Goal: Task Accomplishment & Management: Manage account settings

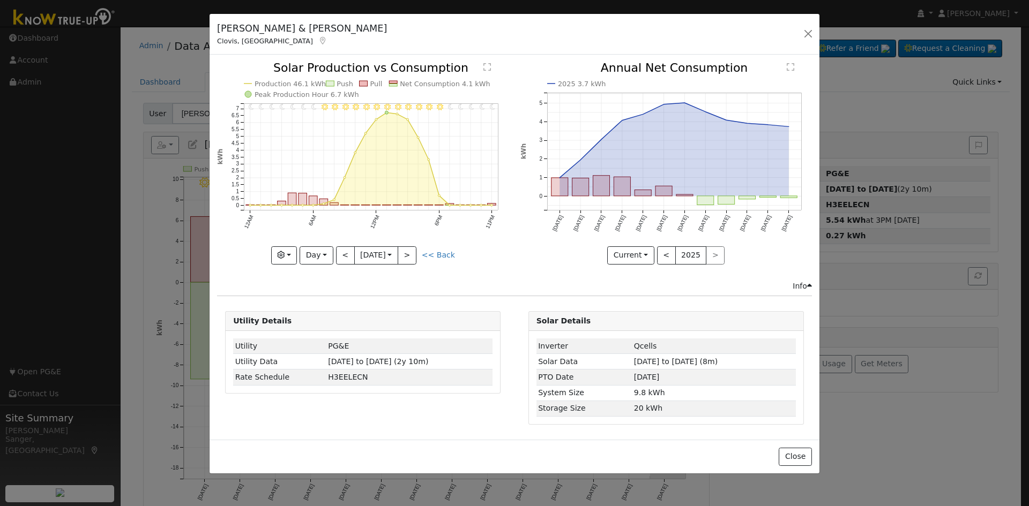
click at [318, 245] on icon "11PM - Clear 10PM - Clear 9PM - Clear 8PM - Clear 7PM - Clear 6PM - Clear 5PM -…" at bounding box center [362, 162] width 291 height 201
click at [314, 251] on button "Day" at bounding box center [315, 255] width 33 height 18
click at [312, 340] on link "Custom" at bounding box center [337, 338] width 74 height 15
click at [359, 251] on input "[DATE]" at bounding box center [364, 255] width 34 height 17
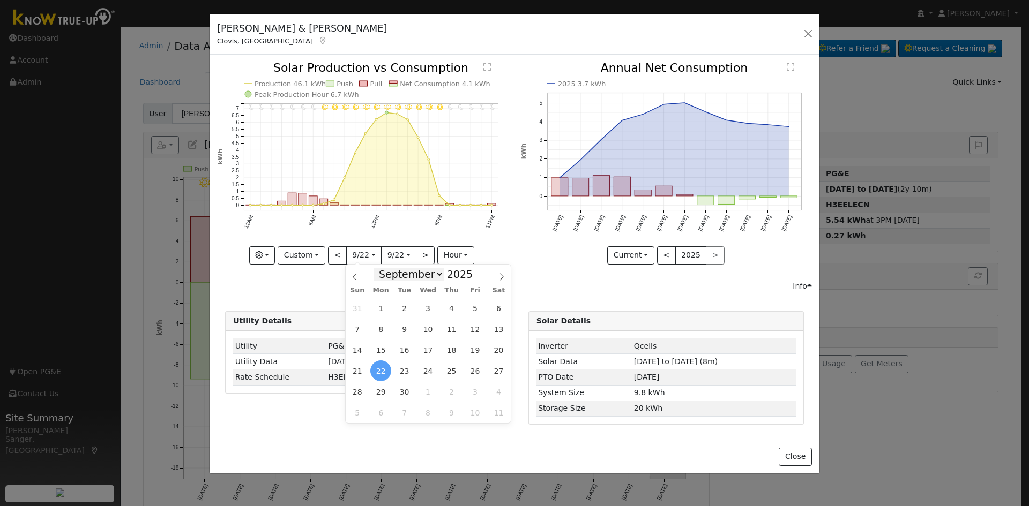
click at [397, 275] on select "January February March April May June July August September October November De…" at bounding box center [408, 274] width 70 height 13
select select "6"
click at [382, 268] on select "January February March April May June July August September October November De…" at bounding box center [408, 274] width 70 height 13
click at [499, 329] on span "12" at bounding box center [498, 329] width 21 height 21
type input "2025-07-12"
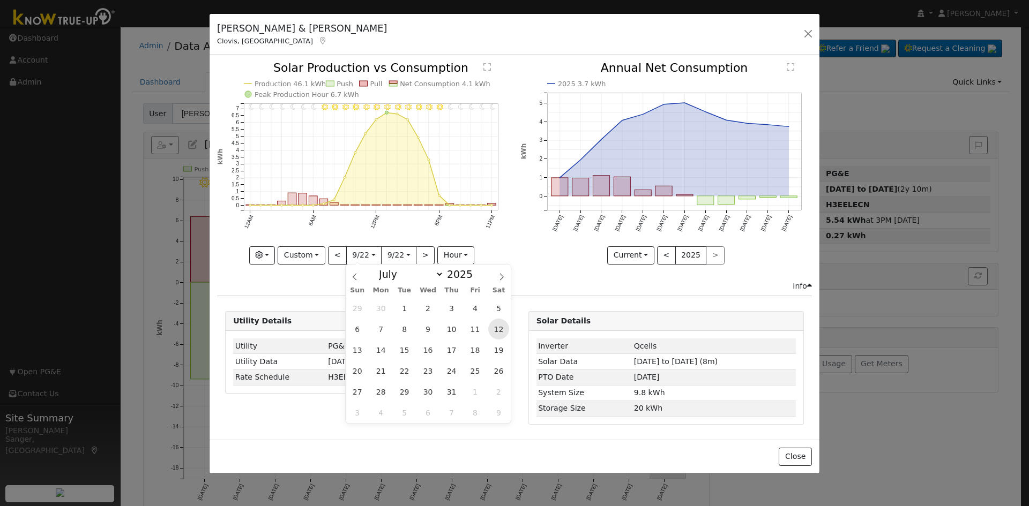
scroll to position [0, 8]
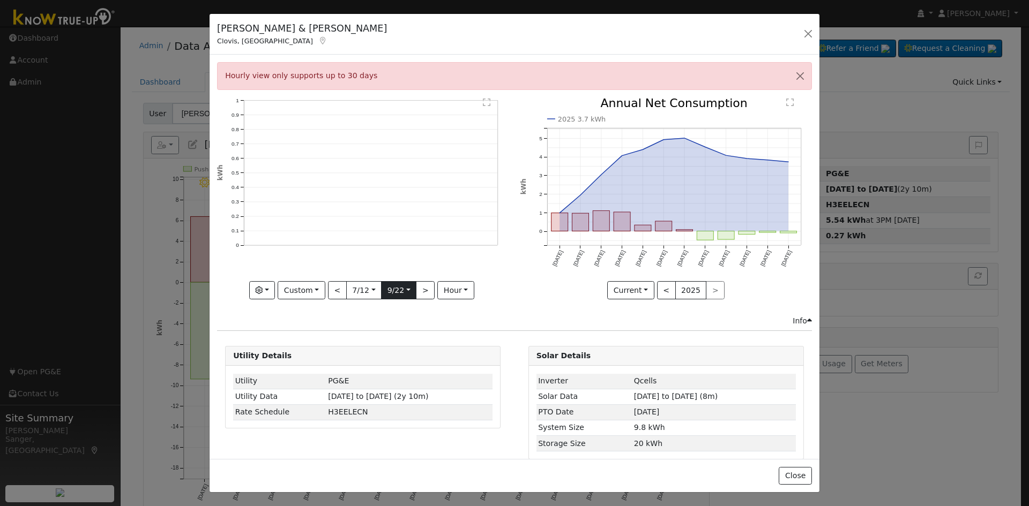
click at [388, 290] on input "[DATE]" at bounding box center [398, 290] width 34 height 17
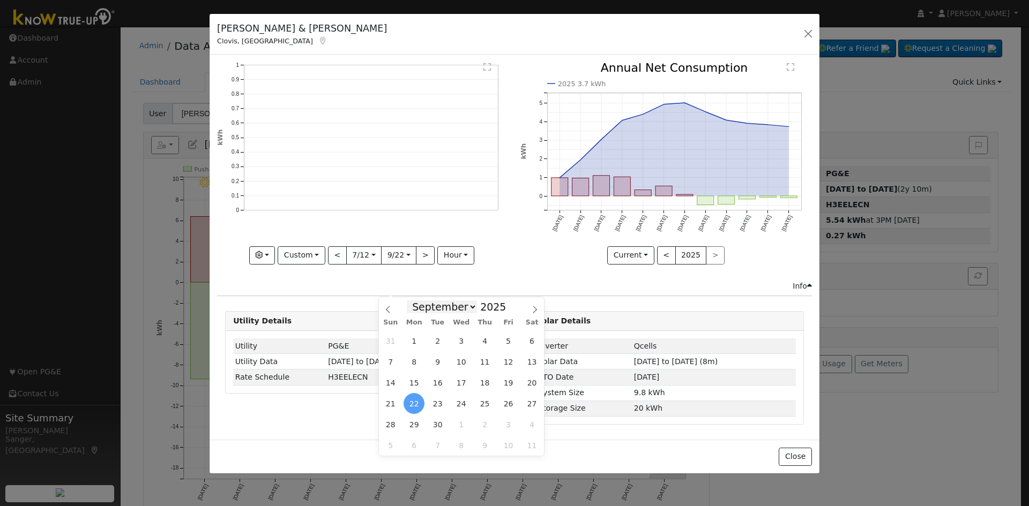
click at [440, 309] on select "January February March April May June July August September October November De…" at bounding box center [442, 307] width 70 height 13
select select "6"
click at [415, 301] on select "January February March April May June July August September October November De…" at bounding box center [442, 307] width 70 height 13
click at [414, 422] on span "28" at bounding box center [413, 424] width 21 height 21
type input "2025-07-28"
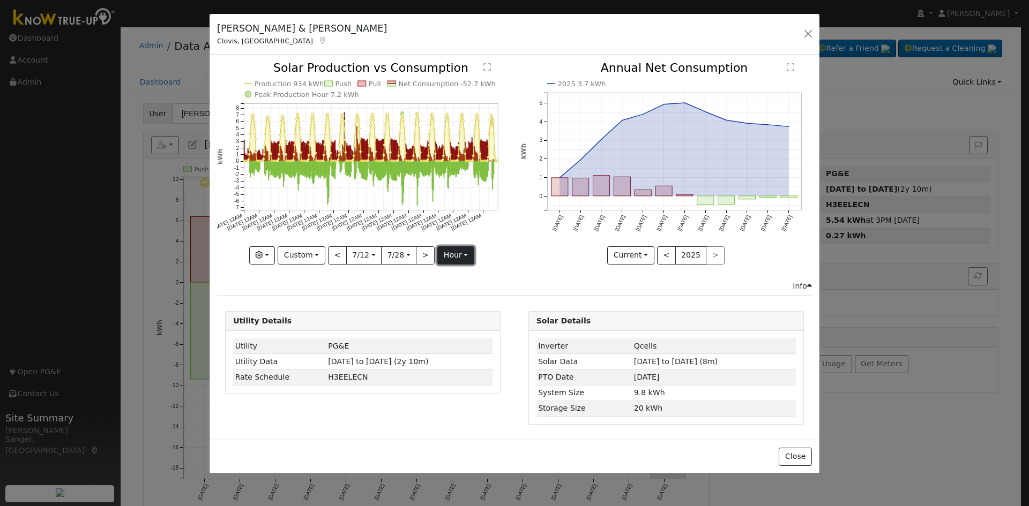
click at [451, 254] on button "hour" at bounding box center [455, 255] width 37 height 18
click at [452, 287] on link "Day" at bounding box center [475, 292] width 74 height 15
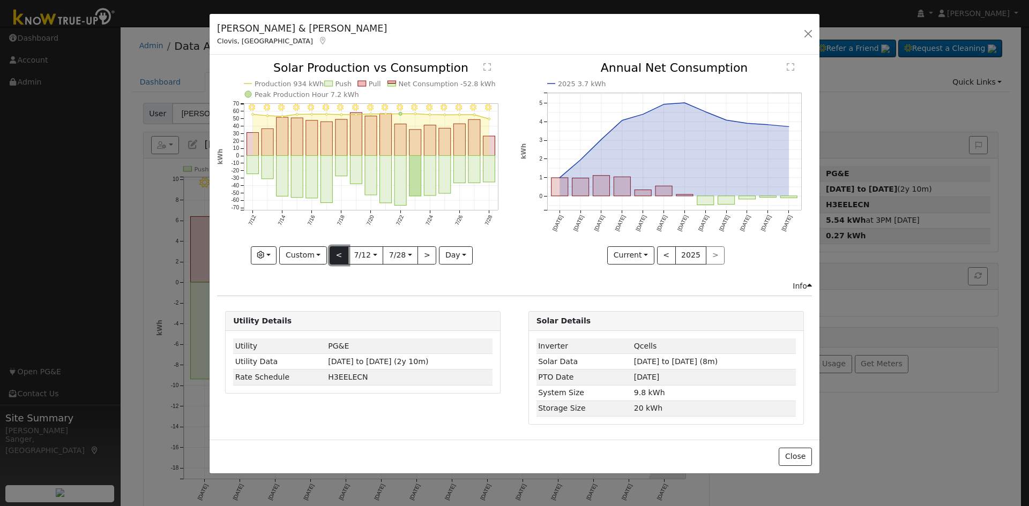
click at [342, 255] on button "<" at bounding box center [339, 255] width 19 height 18
type input "2025-06-25"
type input "2025-07-11"
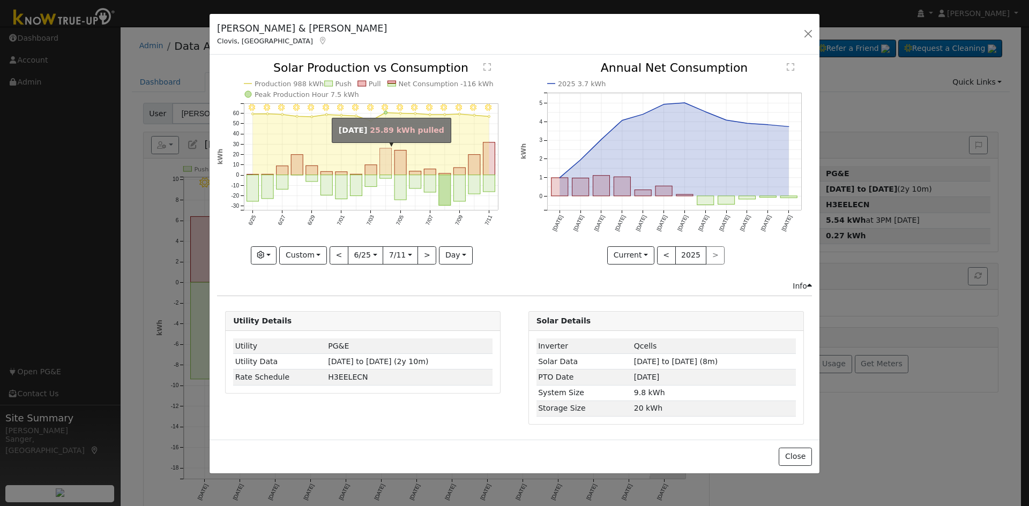
click at [381, 163] on rect "onclick=""" at bounding box center [386, 161] width 12 height 27
type input "2025-07-04"
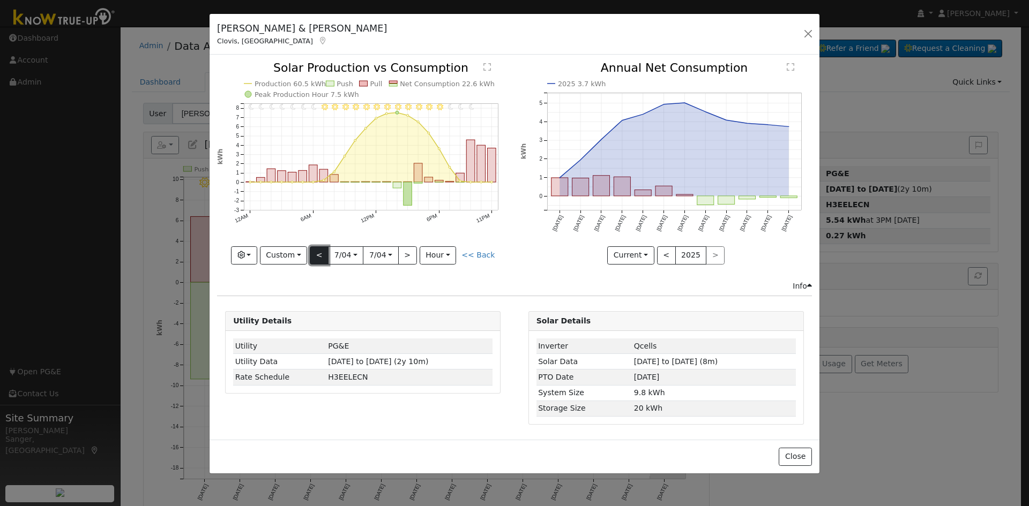
click at [319, 261] on button "<" at bounding box center [319, 255] width 19 height 18
type input "2025-07-03"
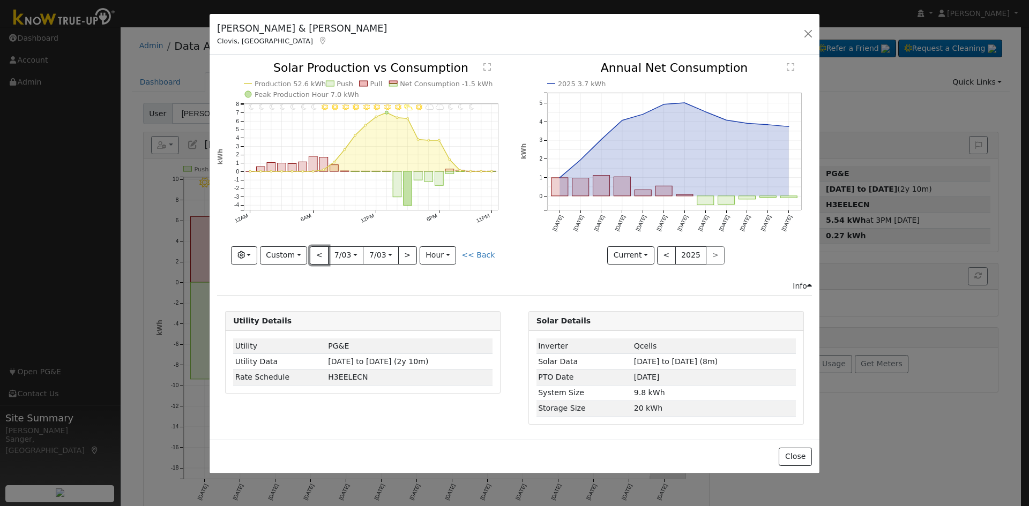
click at [319, 257] on button "<" at bounding box center [319, 255] width 19 height 18
type input "2025-07-02"
click at [319, 257] on button "<" at bounding box center [319, 255] width 19 height 18
type input "2025-07-01"
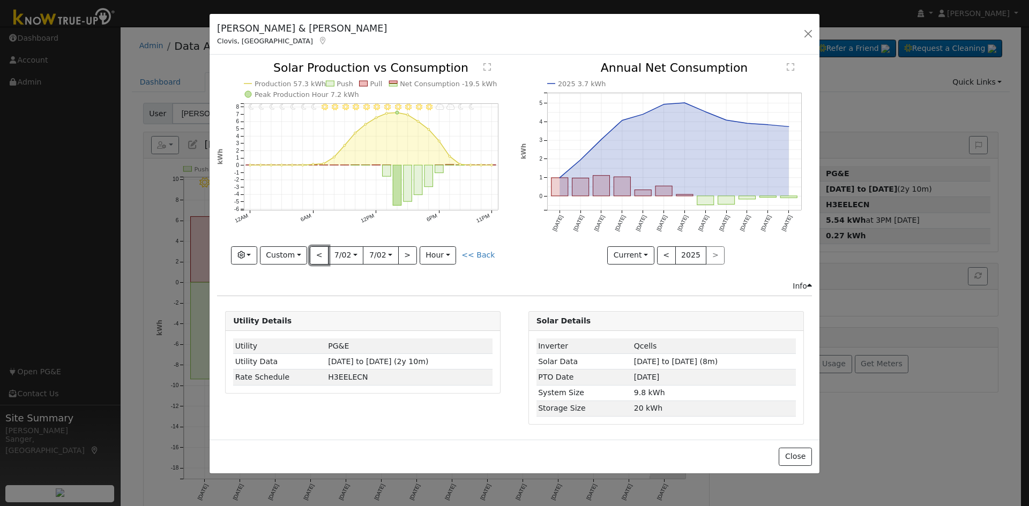
type input "2025-07-01"
click at [319, 257] on button "<" at bounding box center [319, 255] width 19 height 18
type input "2025-06-30"
click at [319, 257] on div "11PM - undefined 10PM - undefined 9PM - Clear 8PM - Clear 7PM - Clear 6PM - Cle…" at bounding box center [362, 163] width 291 height 202
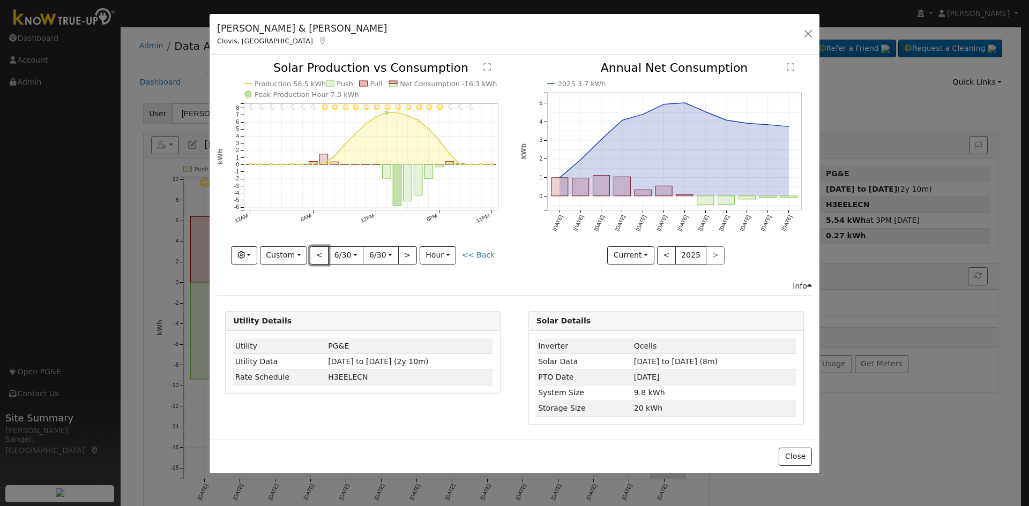
click at [319, 257] on button "<" at bounding box center [319, 255] width 19 height 18
type input "2025-06-29"
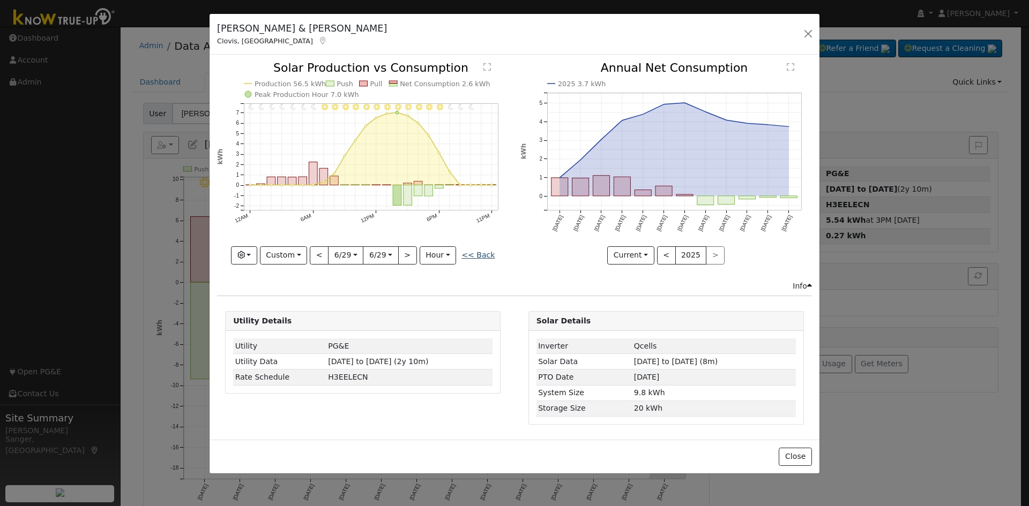
click at [477, 251] on link "<< Back" at bounding box center [477, 255] width 33 height 9
type input "2025-06-25"
type input "2025-07-11"
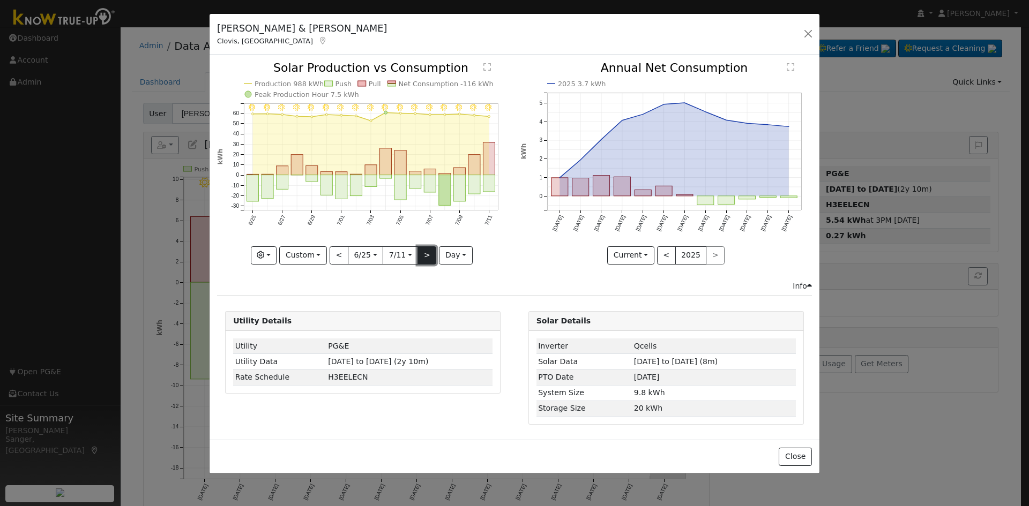
click at [424, 253] on button ">" at bounding box center [426, 255] width 19 height 18
type input "2025-07-12"
type input "2025-07-28"
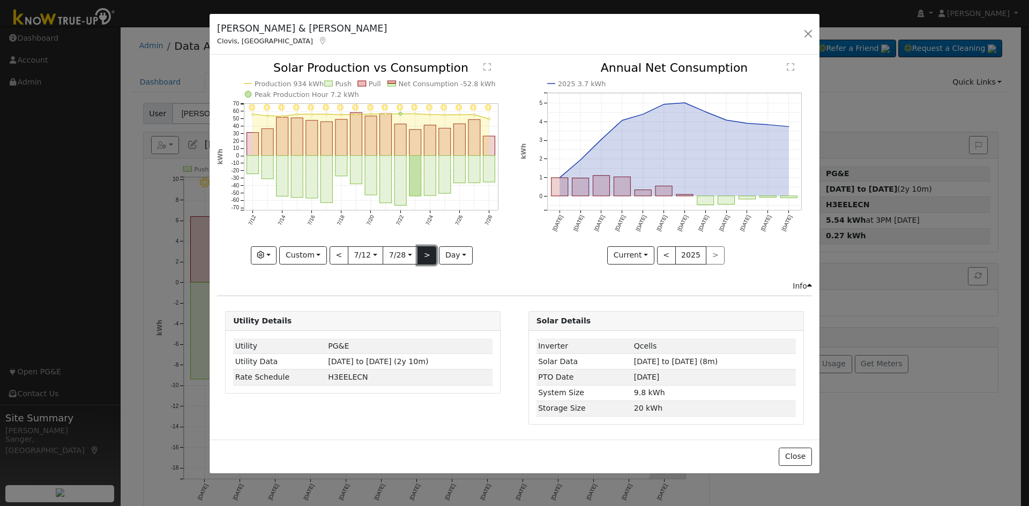
click at [424, 253] on button ">" at bounding box center [426, 255] width 19 height 18
type input "2025-07-29"
type input "2025-08-14"
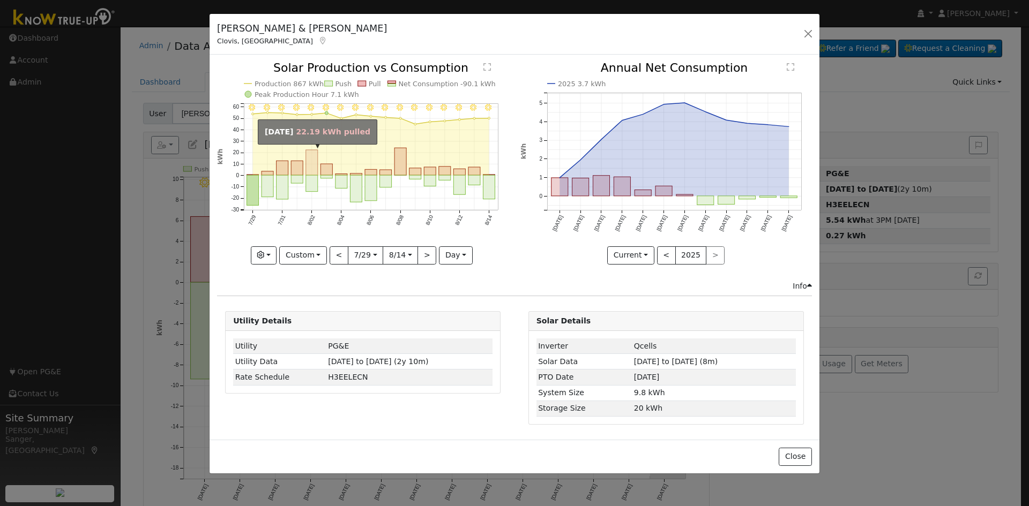
click at [311, 160] on rect "onclick=""" at bounding box center [312, 162] width 12 height 25
type input "2025-08-02"
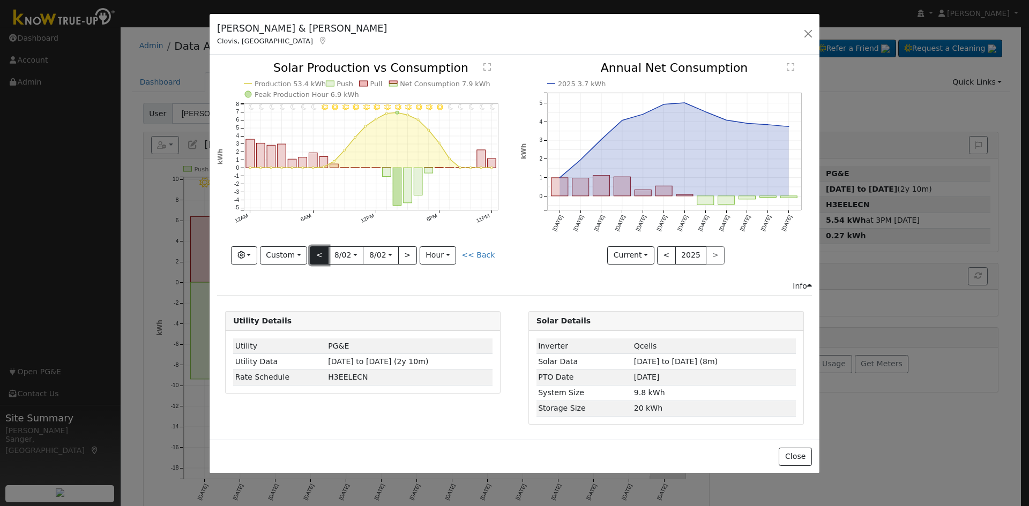
click at [324, 257] on button "<" at bounding box center [319, 255] width 19 height 18
type input "2025-08-01"
click at [408, 257] on button ">" at bounding box center [407, 255] width 19 height 18
type input "2025-08-02"
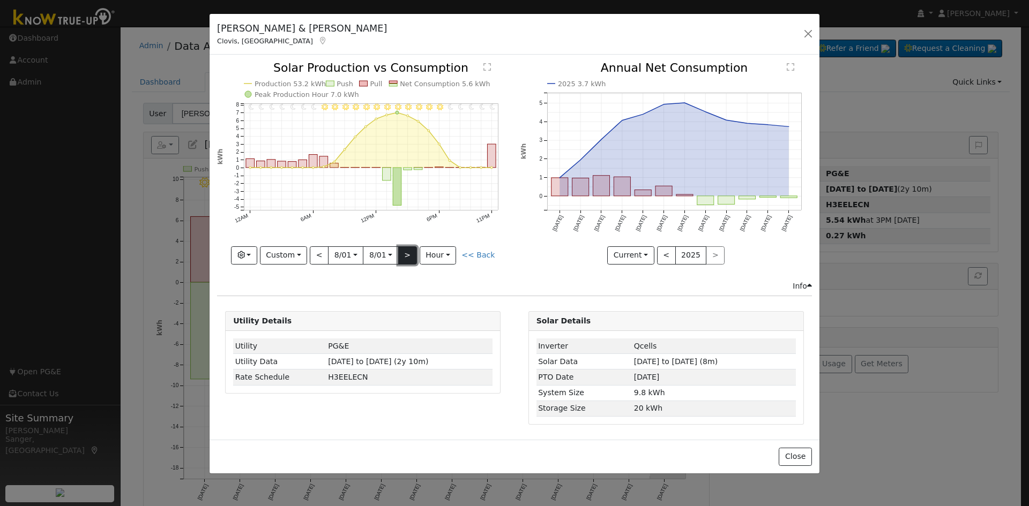
type input "2025-08-02"
click at [408, 257] on div at bounding box center [362, 163] width 291 height 202
click at [408, 257] on button ">" at bounding box center [407, 255] width 19 height 18
type input "2025-08-03"
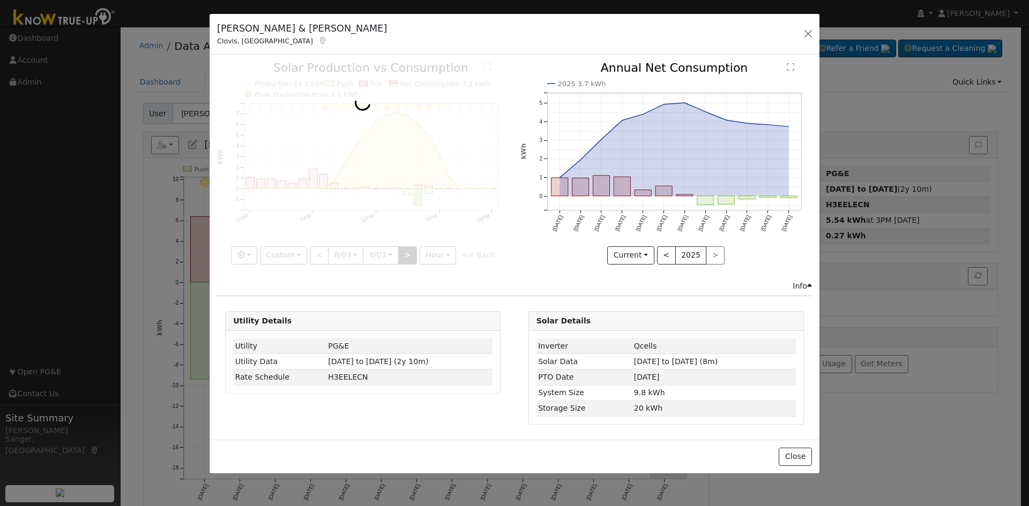
click at [408, 257] on div at bounding box center [362, 163] width 291 height 202
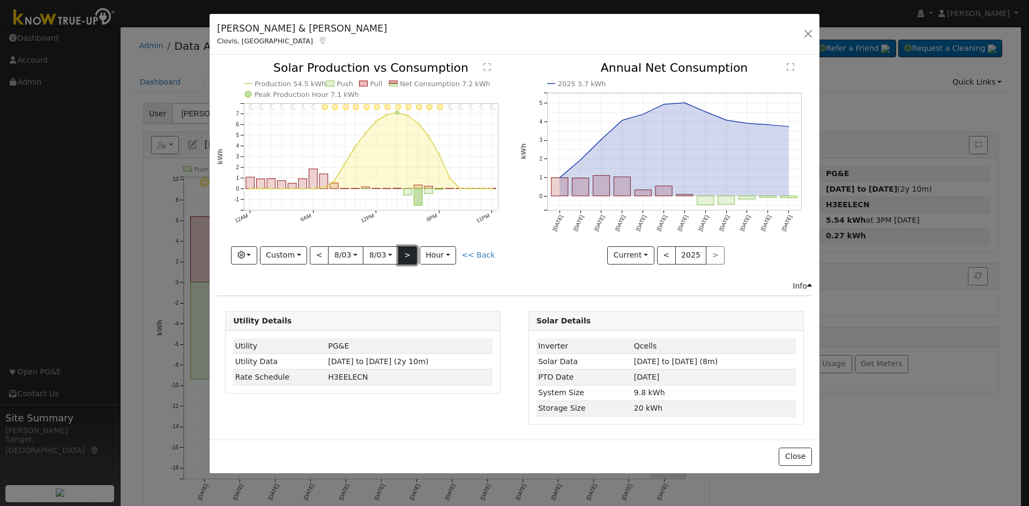
click at [408, 257] on button ">" at bounding box center [407, 255] width 19 height 18
type input "2025-08-04"
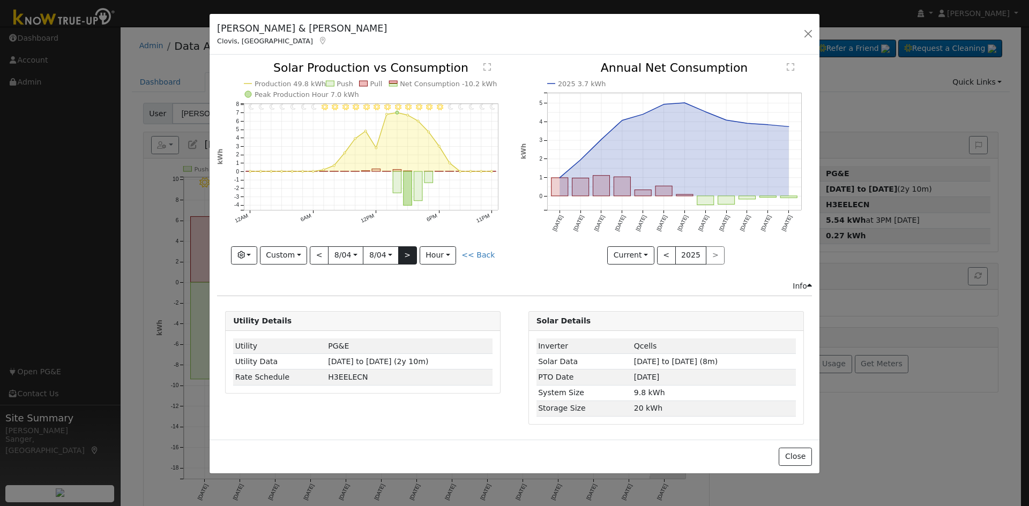
click at [408, 257] on div "11PM - Clear 10PM - Clear 9PM - Clear 8PM - Clear 7PM - Clear 6PM - Clear 5PM -…" at bounding box center [362, 163] width 291 height 202
click at [408, 257] on button ">" at bounding box center [407, 255] width 19 height 18
type input "2025-08-05"
click at [408, 257] on button ">" at bounding box center [407, 255] width 19 height 18
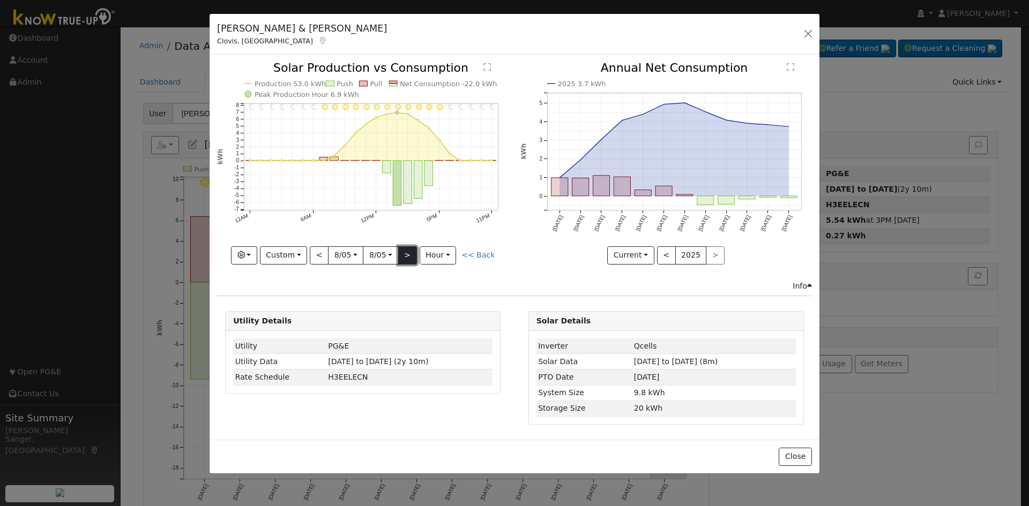
type input "2025-08-06"
click at [479, 252] on link "<< Back" at bounding box center [477, 255] width 33 height 9
type input "2025-07-29"
type input "2025-08-14"
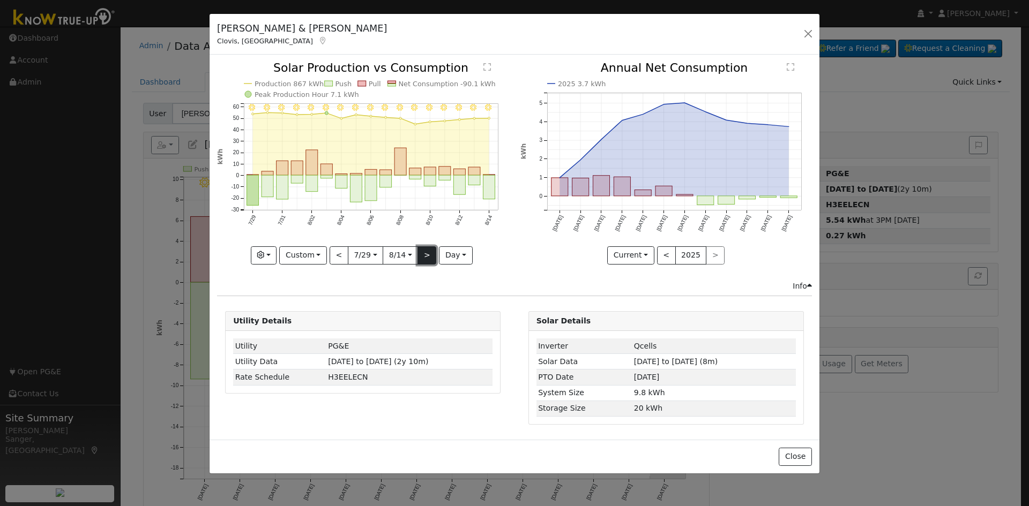
click at [426, 256] on button ">" at bounding box center [426, 255] width 19 height 18
type input "2025-08-15"
type input "2025-08-31"
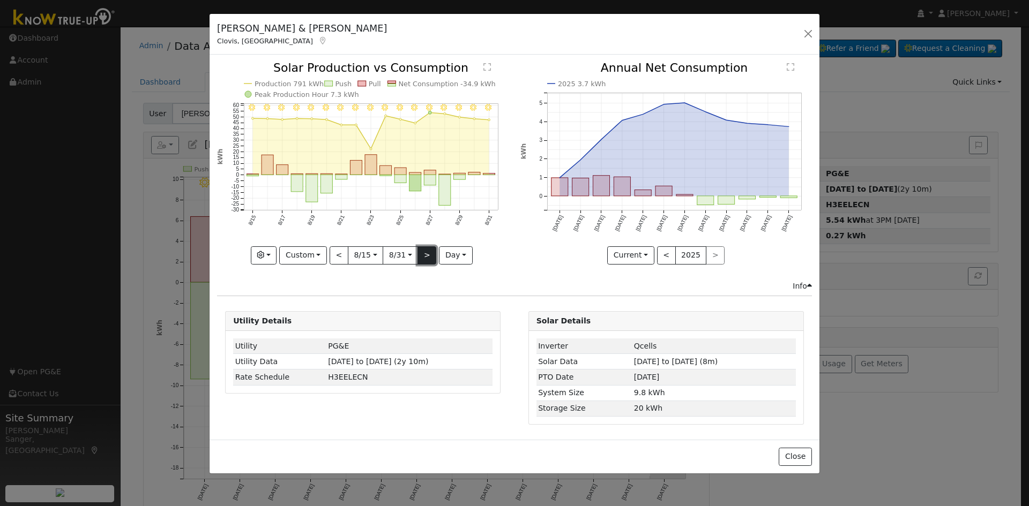
click at [426, 256] on button ">" at bounding box center [426, 255] width 19 height 18
type input "2025-09-01"
type input "[DATE]"
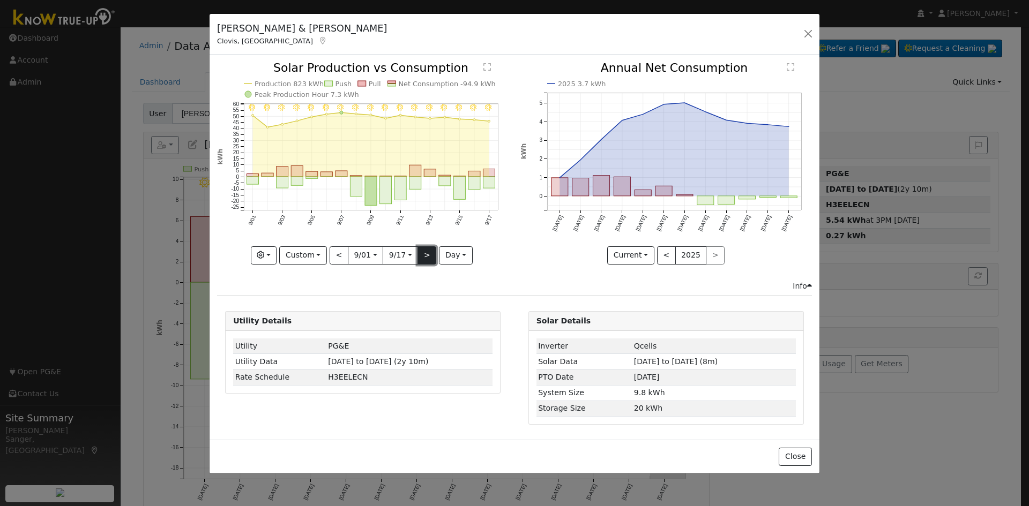
click at [426, 256] on button ">" at bounding box center [426, 255] width 19 height 18
type input "[DATE]"
type input "2025-10-04"
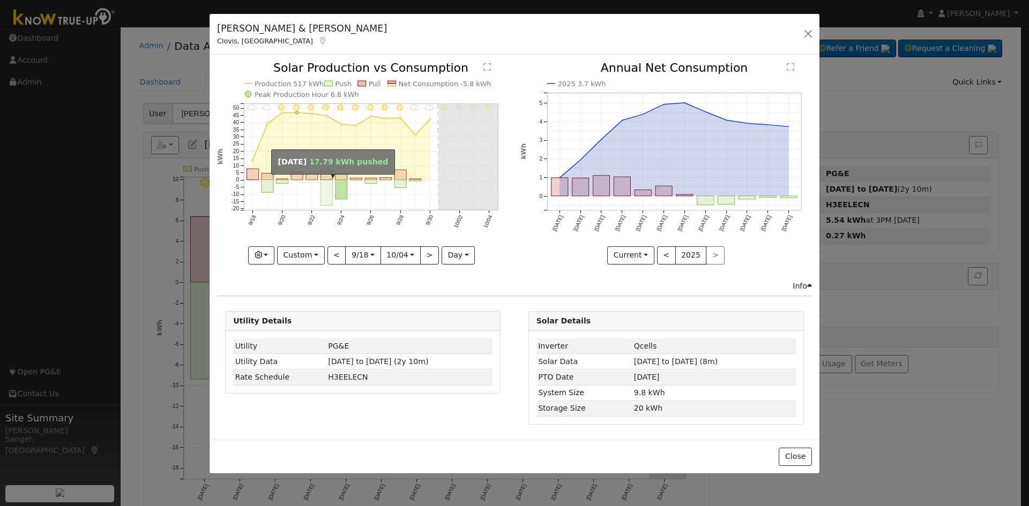
click at [327, 190] on rect "onclick=""" at bounding box center [326, 193] width 12 height 26
type input "[DATE]"
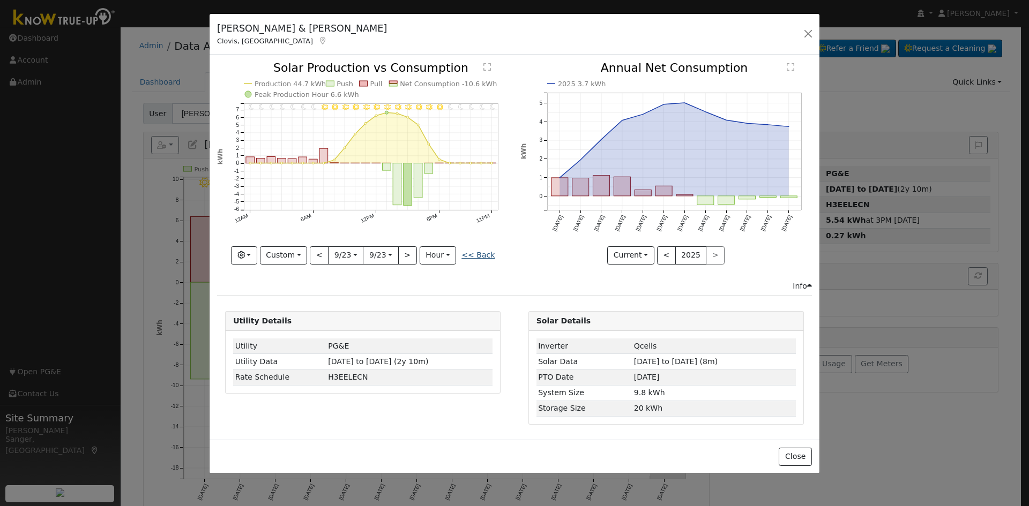
click at [477, 253] on link "<< Back" at bounding box center [477, 255] width 33 height 9
type input "[DATE]"
type input "2025-10-04"
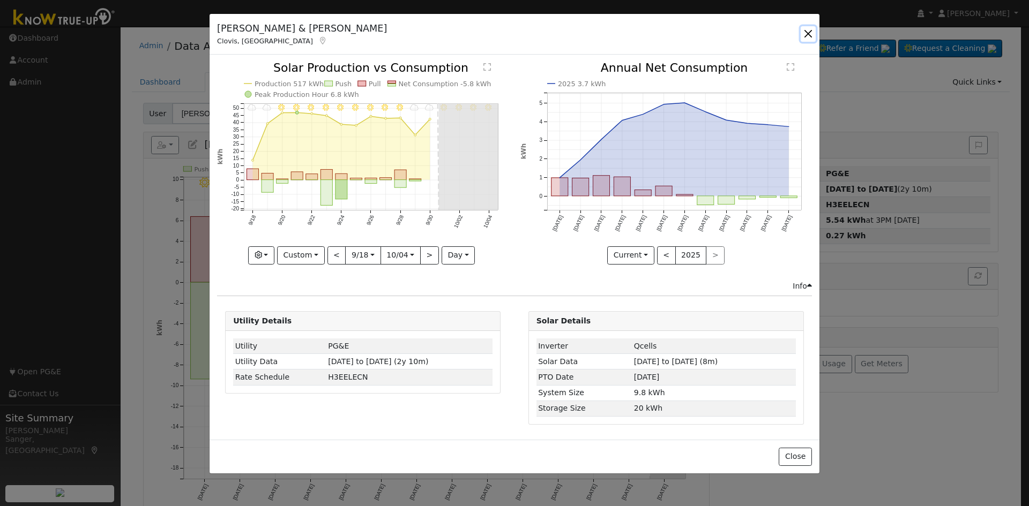
click at [807, 34] on button "button" at bounding box center [807, 33] width 15 height 15
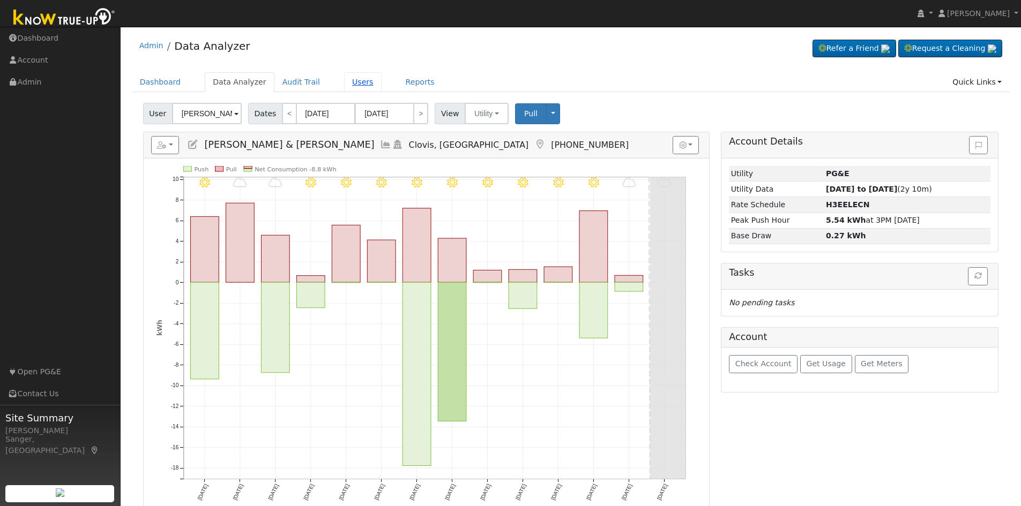
click at [354, 81] on link "Users" at bounding box center [363, 82] width 38 height 20
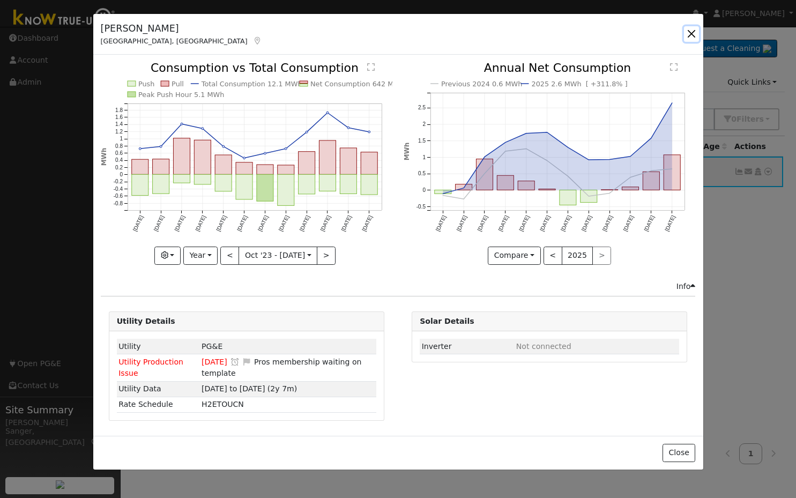
click at [691, 31] on button "button" at bounding box center [691, 33] width 15 height 15
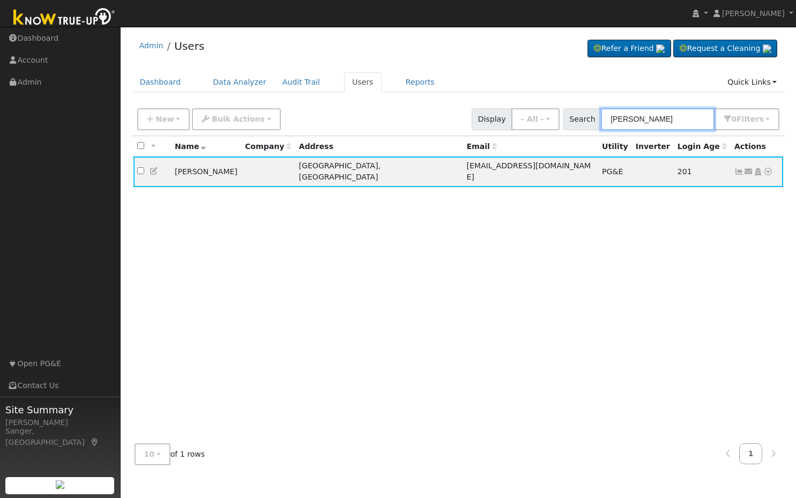
drag, startPoint x: 673, startPoint y: 116, endPoint x: 580, endPoint y: 131, distance: 94.3
click at [580, 131] on div "New Add User Quick Add Quick Connect Quick Convert Lead Bulk Actions Send Email…" at bounding box center [458, 119] width 653 height 33
paste input "[PERSON_NAME] & [PERSON_NAME]"
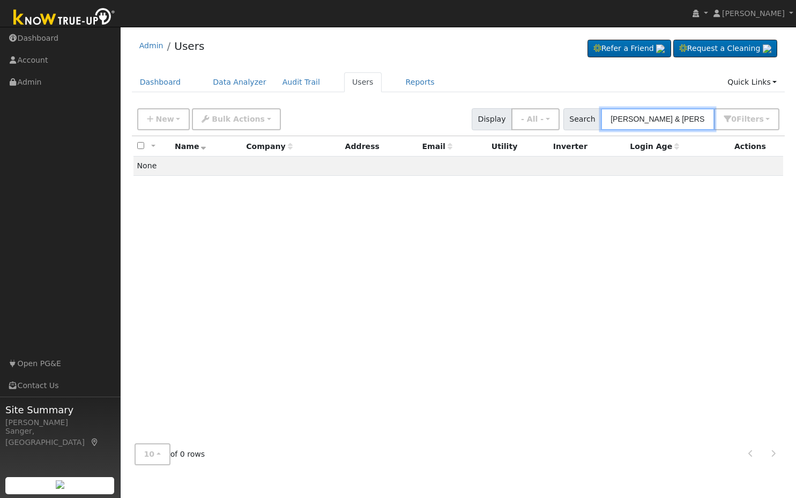
drag, startPoint x: 666, startPoint y: 121, endPoint x: 602, endPoint y: 122, distance: 63.8
click at [602, 122] on div "Search [PERSON_NAME] & [PERSON_NAME] 0 Filter s My accounts Role Show - All - S…" at bounding box center [671, 119] width 216 height 22
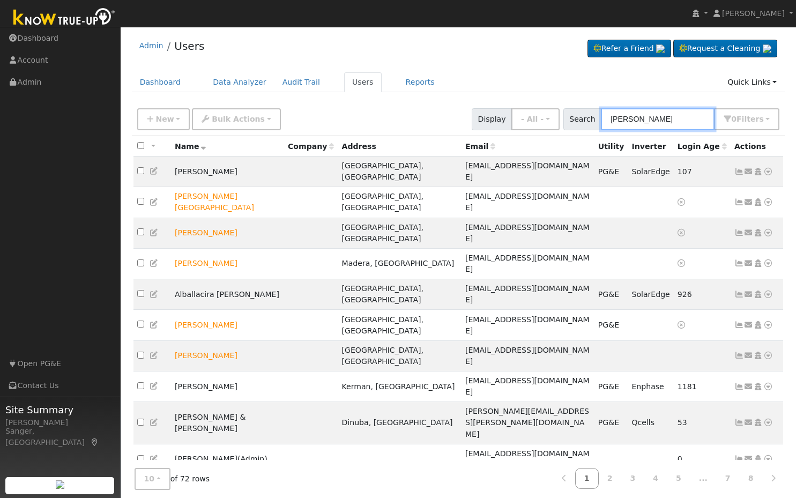
click at [618, 120] on input "[PERSON_NAME]" at bounding box center [658, 119] width 114 height 22
type input "[PERSON_NAME]"
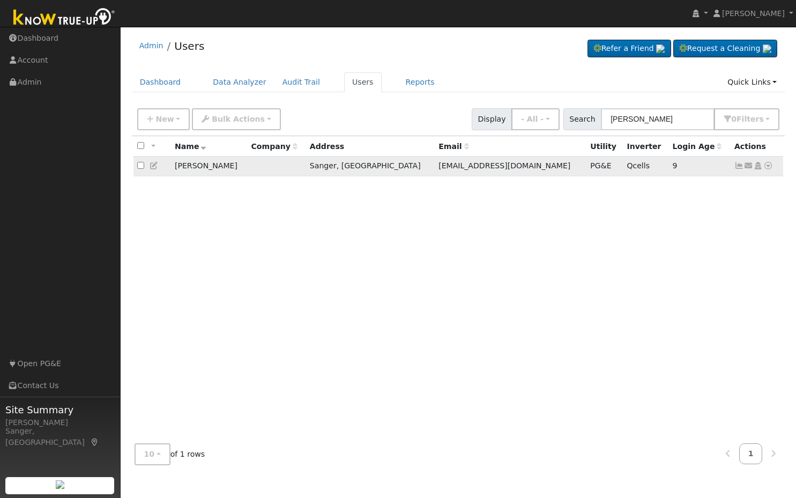
click at [735, 166] on icon at bounding box center [739, 166] width 10 height 8
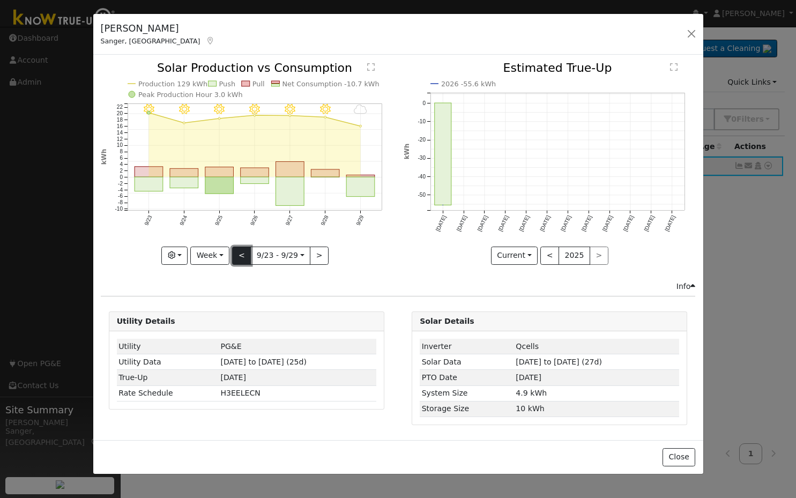
click at [239, 250] on button "<" at bounding box center [241, 255] width 19 height 18
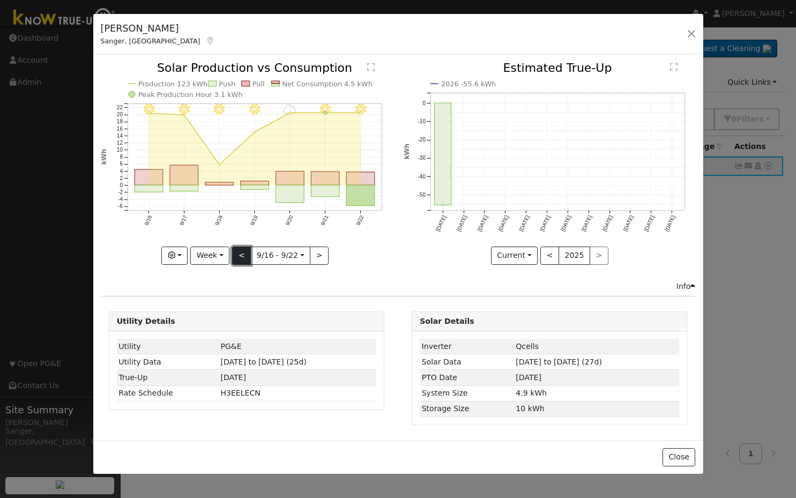
click at [239, 250] on button "<" at bounding box center [241, 255] width 19 height 18
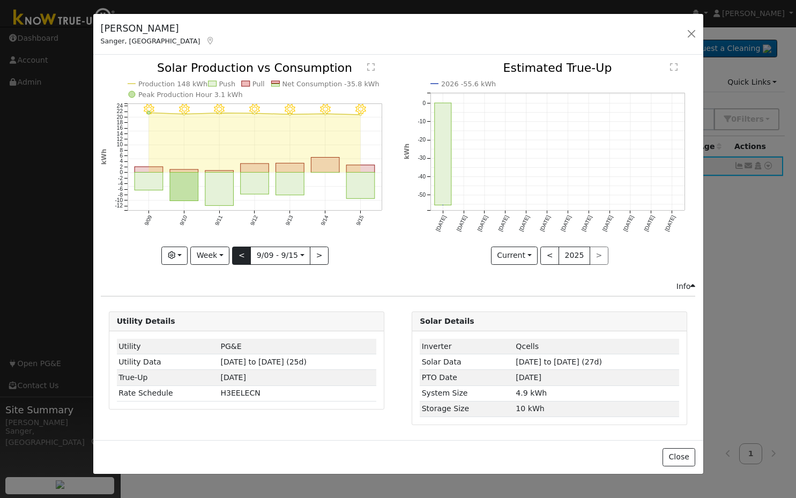
click at [239, 250] on div "9/15 - Clear 9/14 - Clear 9/13 - Clear 9/12 - Clear 9/11 - MostlyClear 9/10 - M…" at bounding box center [246, 163] width 291 height 202
click at [239, 250] on button "<" at bounding box center [241, 255] width 19 height 18
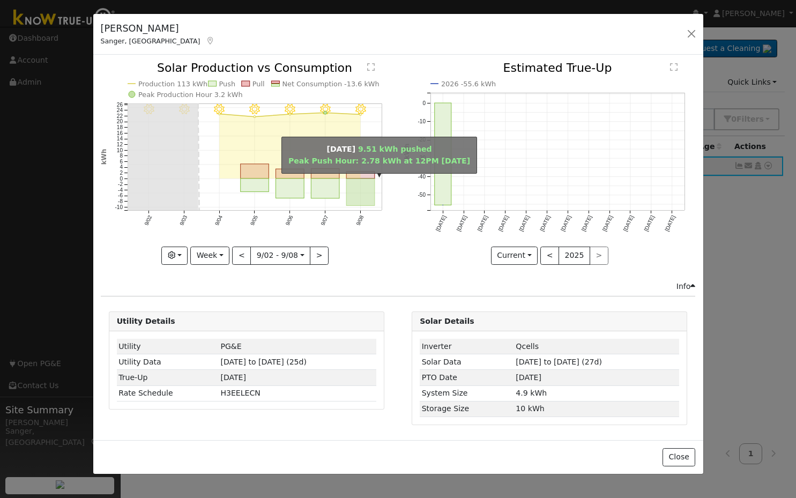
click at [361, 193] on rect "onclick=""" at bounding box center [360, 191] width 28 height 27
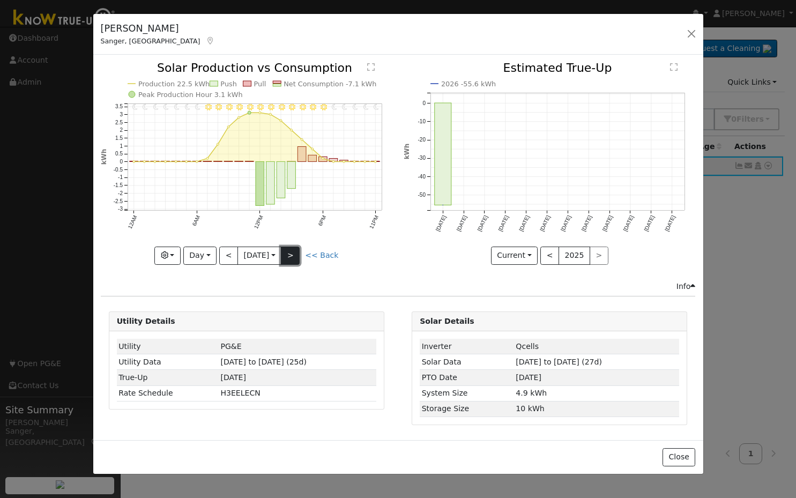
click at [299, 251] on button ">" at bounding box center [290, 255] width 19 height 18
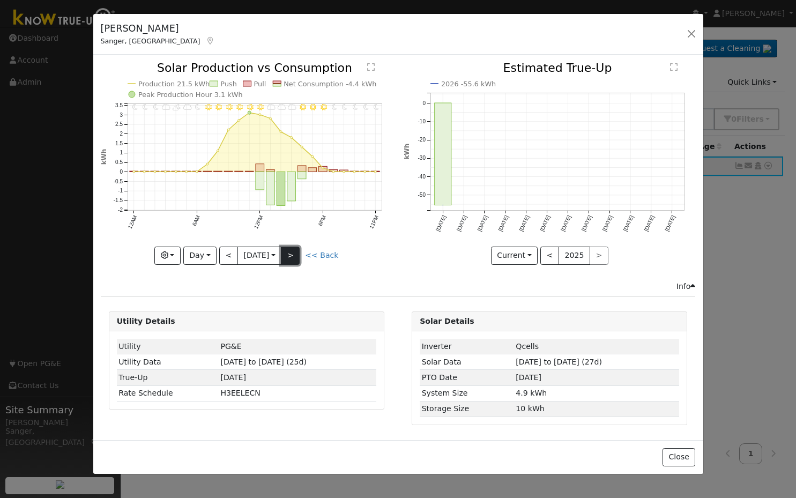
click at [299, 251] on button ">" at bounding box center [290, 255] width 19 height 18
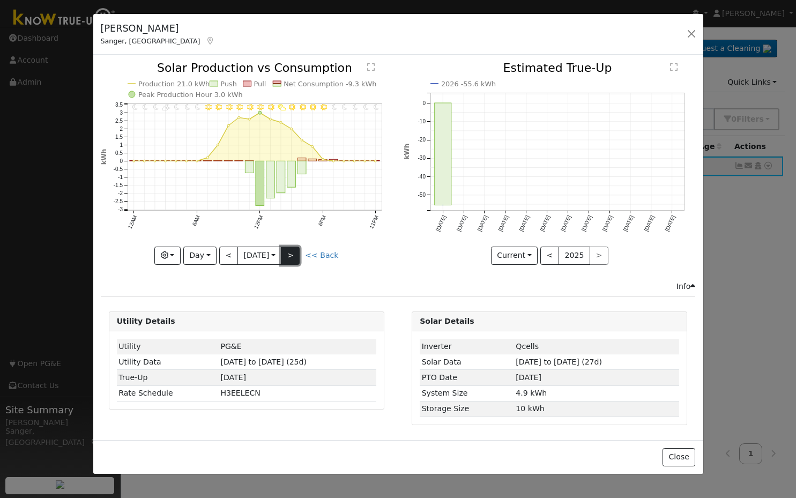
click at [299, 251] on button ">" at bounding box center [290, 255] width 19 height 18
click at [299, 251] on div "11PM - Clear 10PM - Clear 9PM - Clear 8PM - Clear 7PM - Clear 6PM - Clear 5PM -…" at bounding box center [246, 163] width 291 height 202
click at [299, 251] on button ">" at bounding box center [290, 255] width 19 height 18
click at [291, 254] on button ">" at bounding box center [290, 255] width 19 height 18
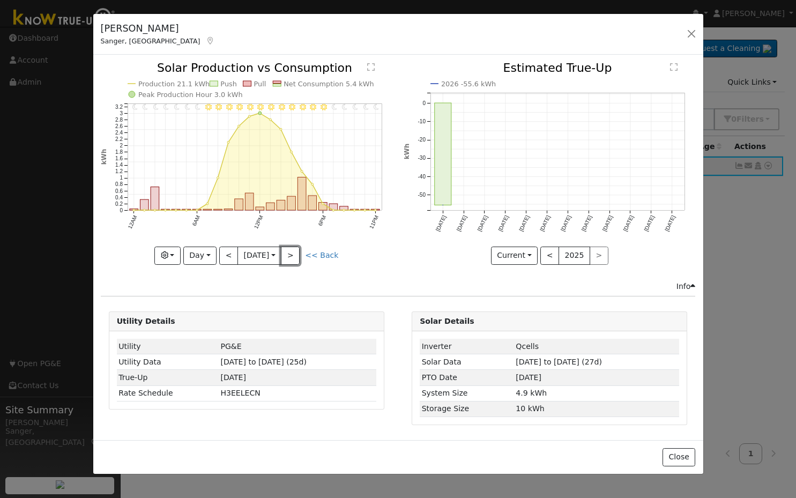
click at [291, 254] on button ">" at bounding box center [290, 255] width 19 height 18
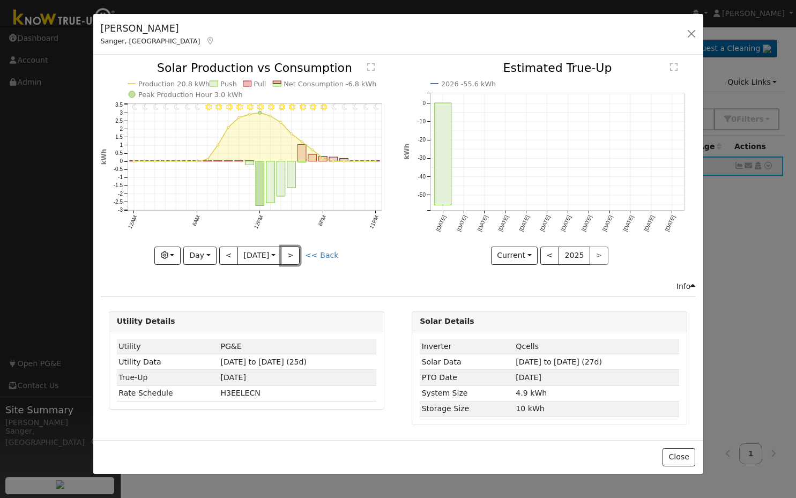
click at [291, 254] on button ">" at bounding box center [290, 255] width 19 height 18
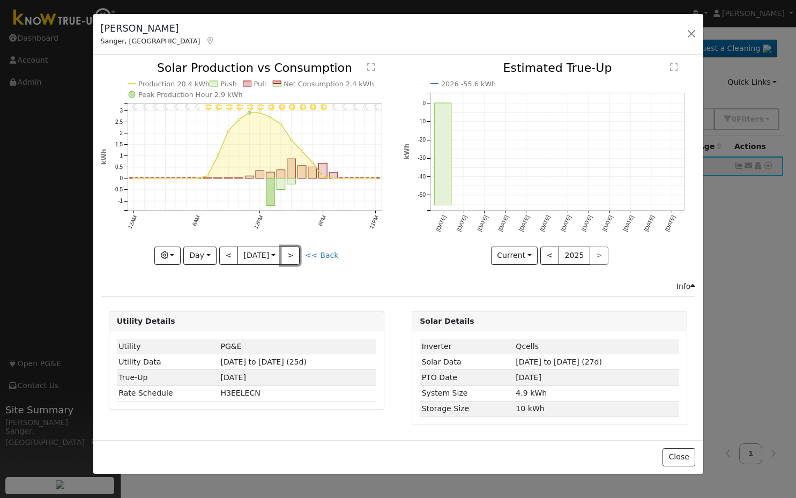
click at [291, 254] on button ">" at bounding box center [290, 255] width 19 height 18
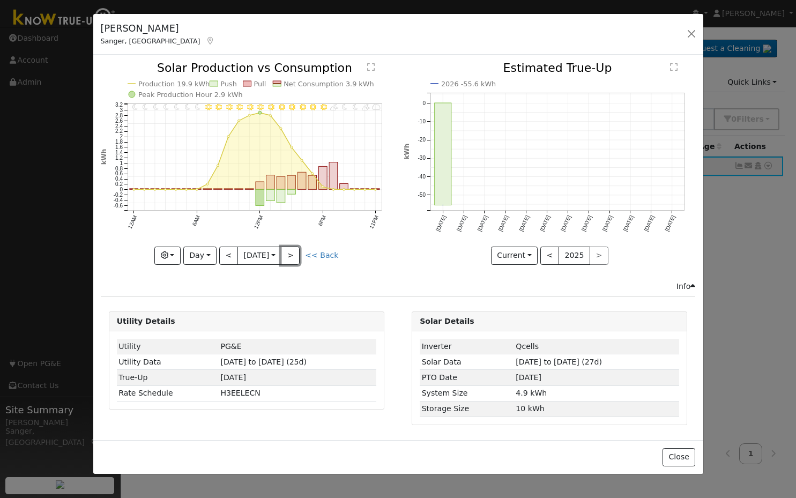
click at [291, 254] on button ">" at bounding box center [290, 255] width 19 height 18
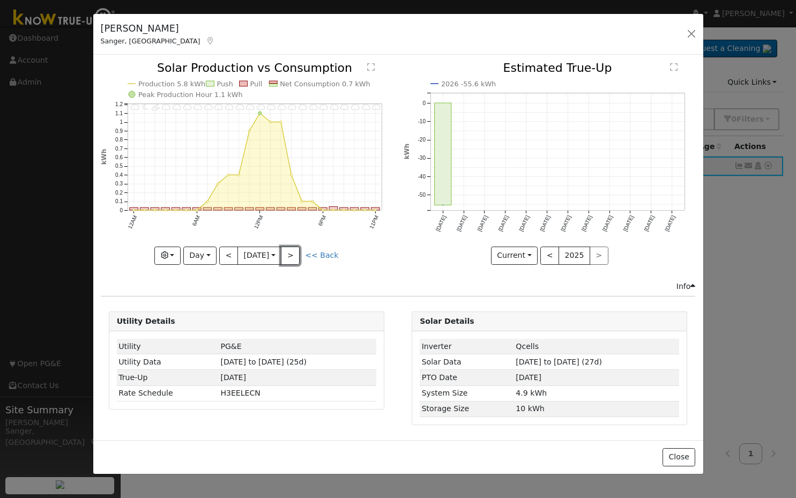
click at [291, 254] on button ">" at bounding box center [290, 255] width 19 height 18
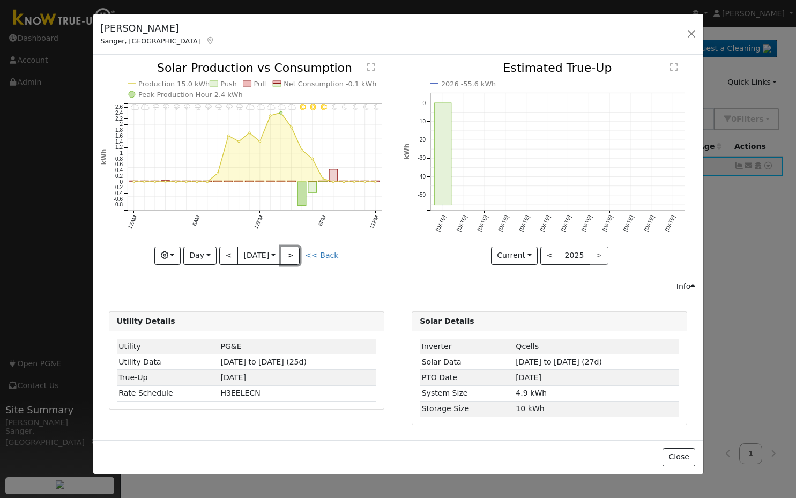
click at [291, 254] on button ">" at bounding box center [290, 255] width 19 height 18
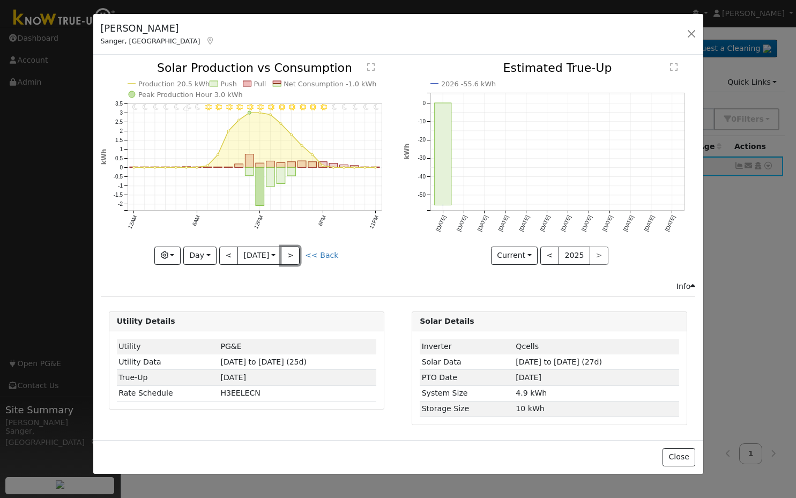
click at [291, 254] on button ">" at bounding box center [290, 255] width 19 height 18
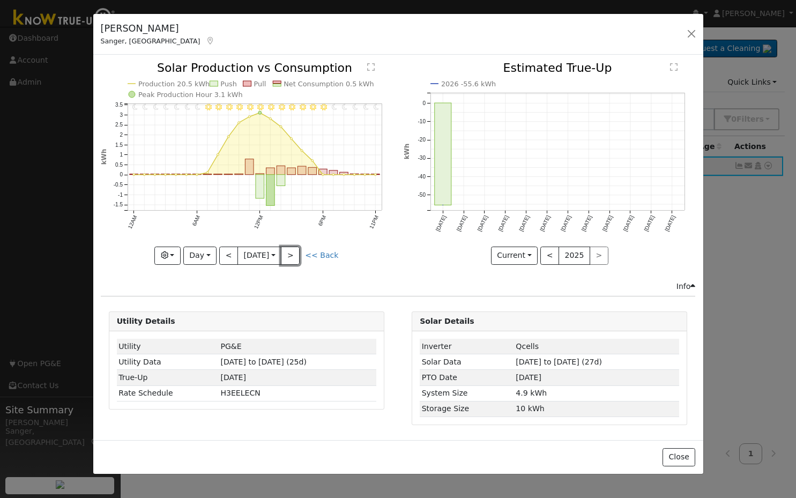
click at [291, 254] on button ">" at bounding box center [290, 255] width 19 height 18
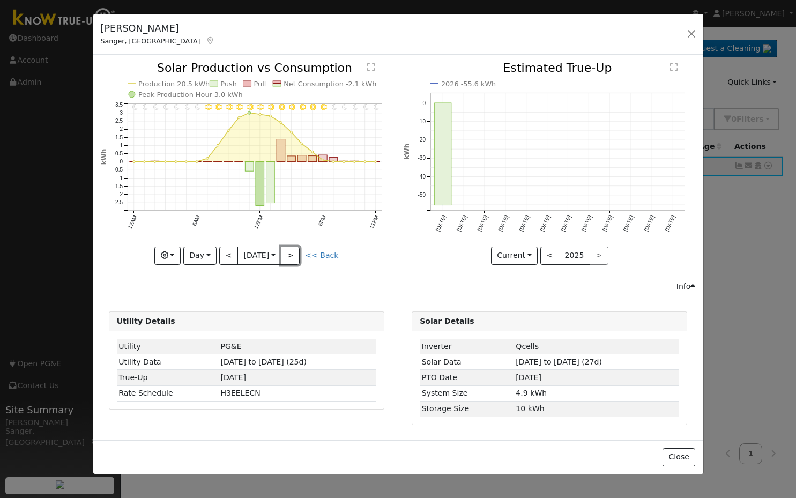
click at [291, 254] on button ">" at bounding box center [290, 255] width 19 height 18
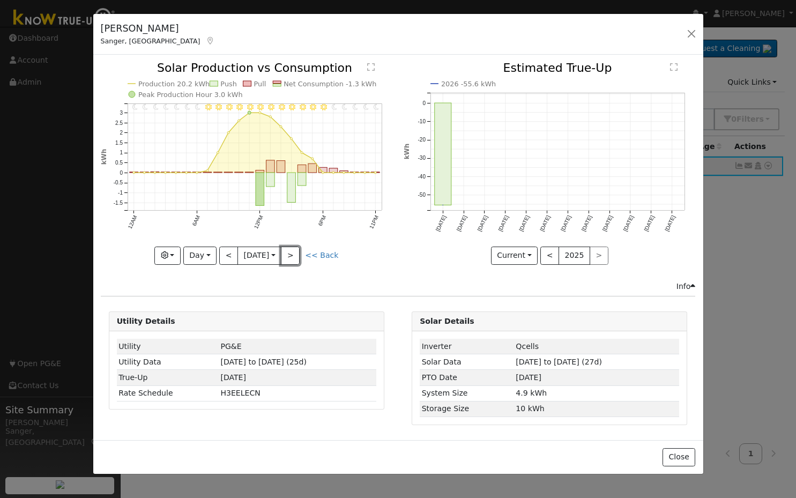
click at [291, 254] on button ">" at bounding box center [290, 255] width 19 height 18
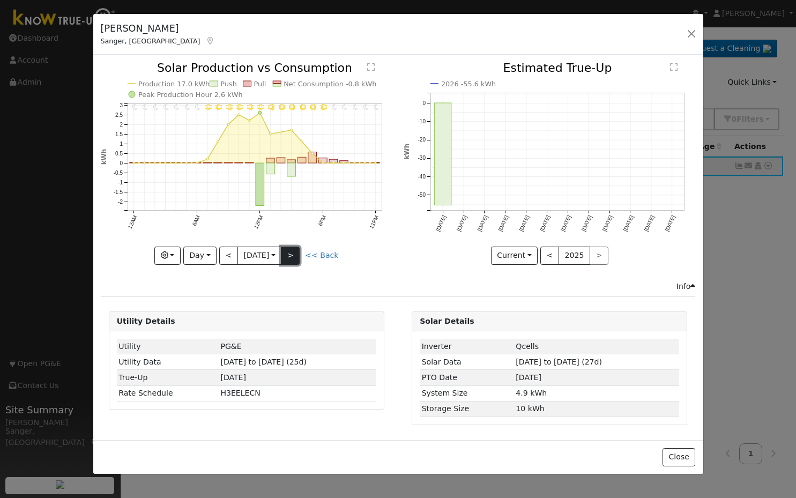
click at [292, 257] on button ">" at bounding box center [290, 255] width 19 height 18
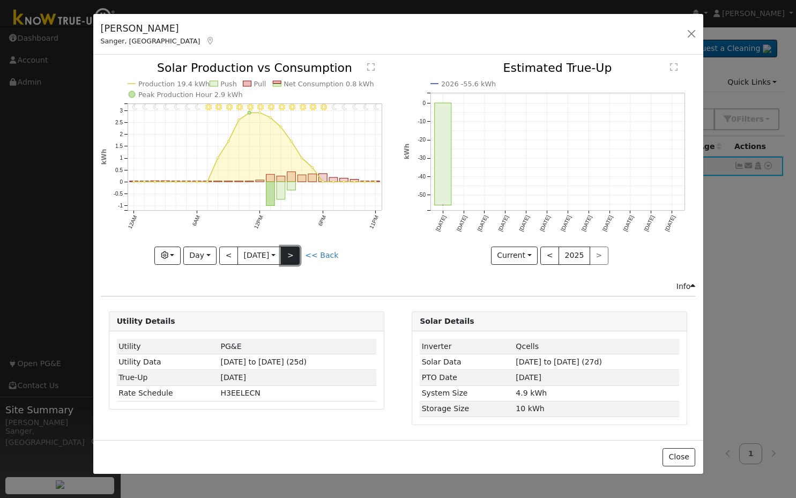
click at [292, 257] on button ">" at bounding box center [290, 255] width 19 height 18
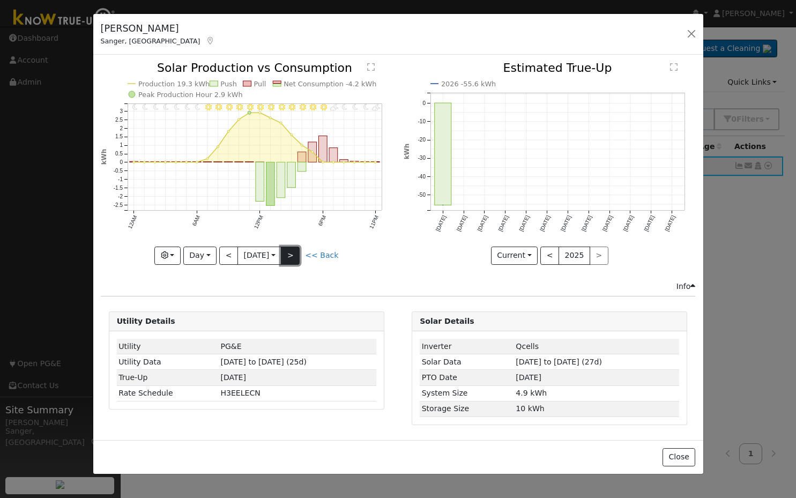
click at [292, 257] on button ">" at bounding box center [290, 255] width 19 height 18
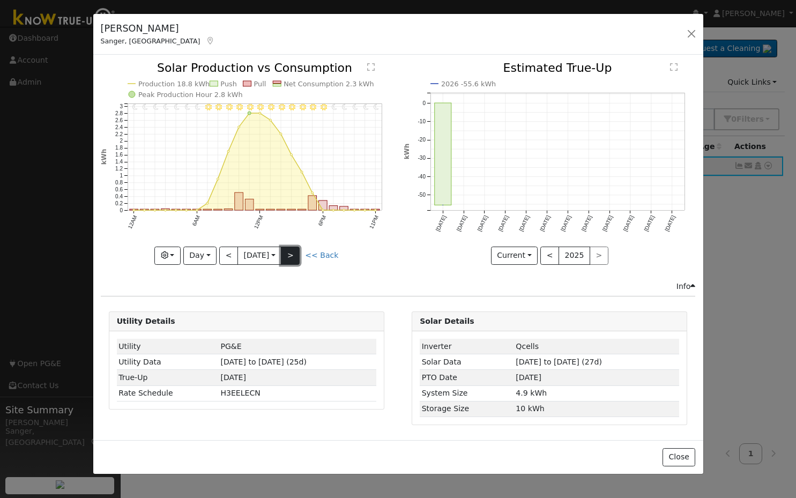
click at [292, 257] on button ">" at bounding box center [290, 255] width 19 height 18
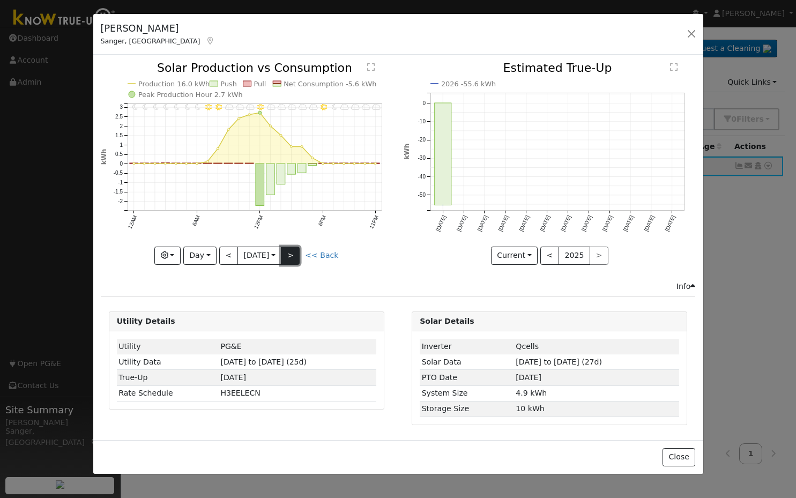
click at [292, 257] on button ">" at bounding box center [290, 255] width 19 height 18
type input "[DATE]"
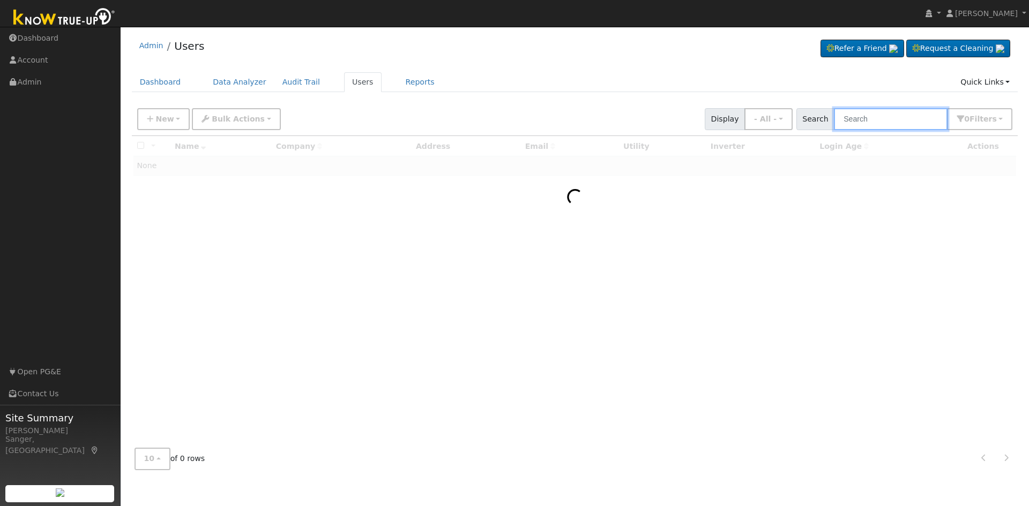
click at [873, 119] on input "text" at bounding box center [891, 119] width 114 height 22
paste input "mikenelson109@yahoo.com"
type input "mikenelson109@yahoo.com"
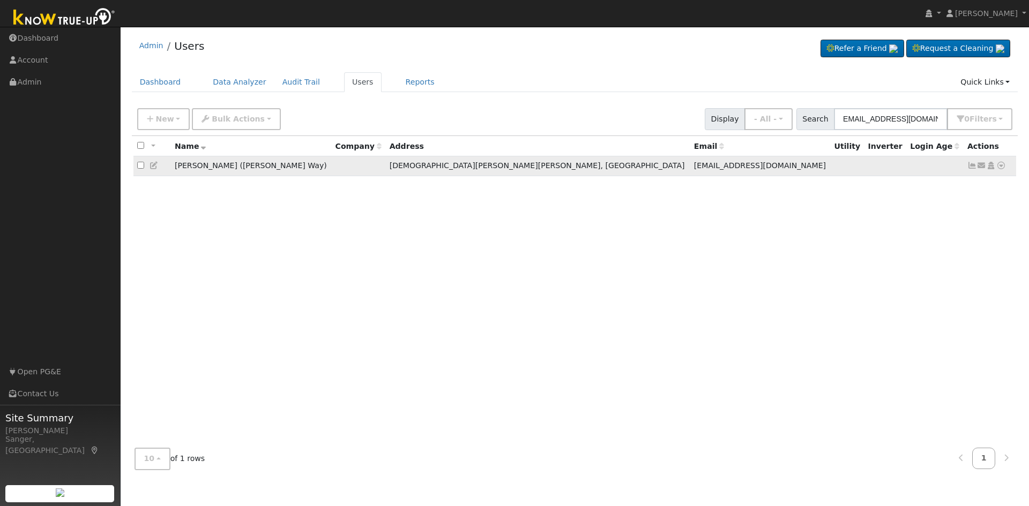
scroll to position [0, 0]
click at [153, 166] on icon at bounding box center [154, 166] width 10 height 8
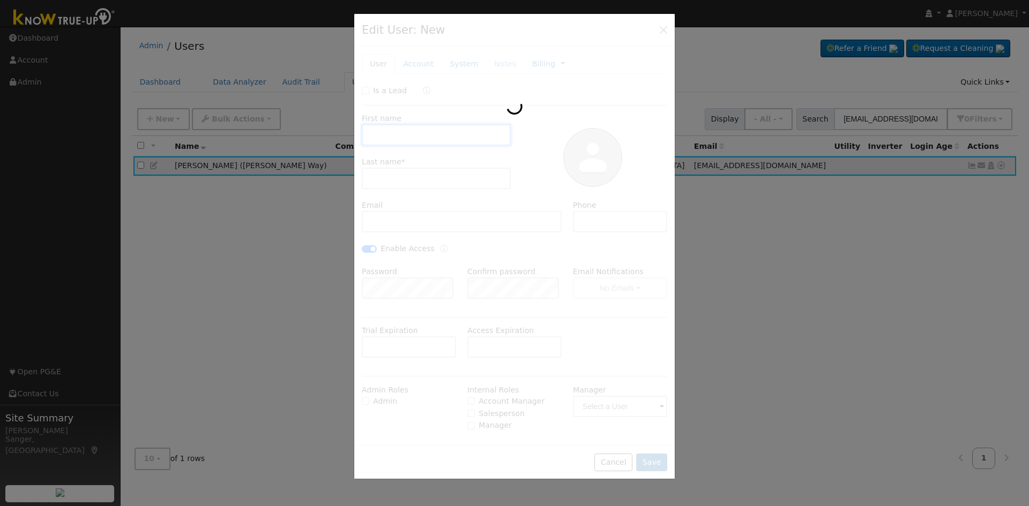
type input "Mike"
type input "Nelson (Azriel Way)"
type input "mikenelson109@yahoo.com"
type input "831.637.8260"
checkbox input "true"
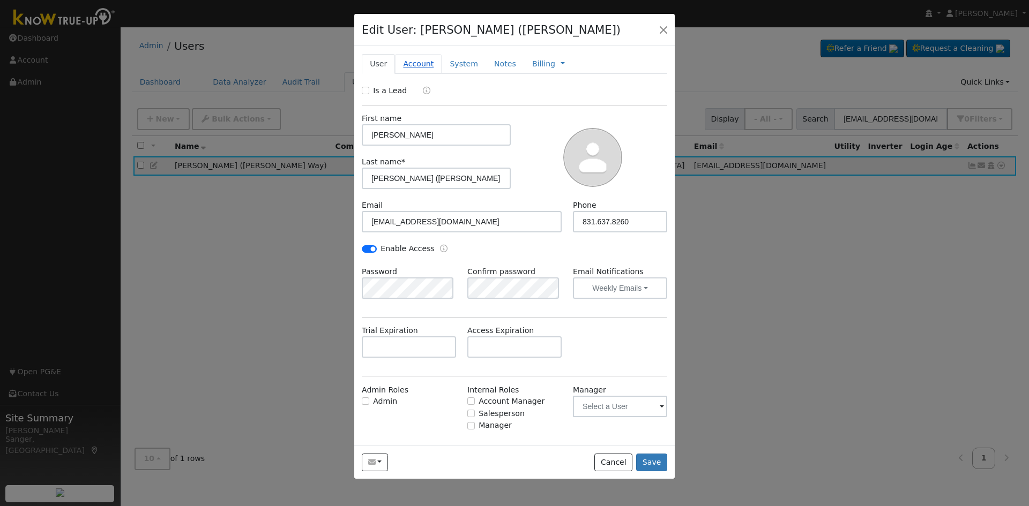
click at [420, 64] on link "Account" at bounding box center [418, 64] width 47 height 20
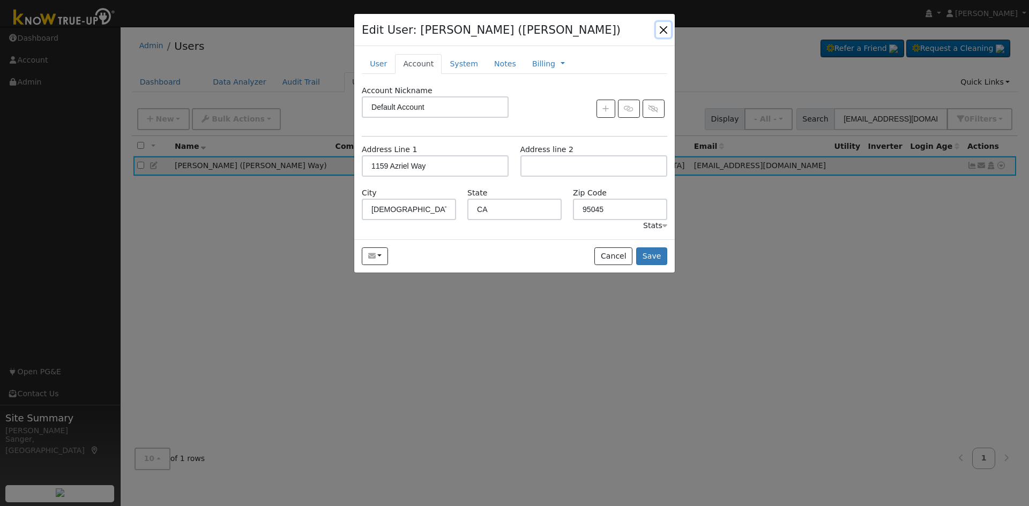
click at [663, 28] on button "button" at bounding box center [663, 29] width 15 height 15
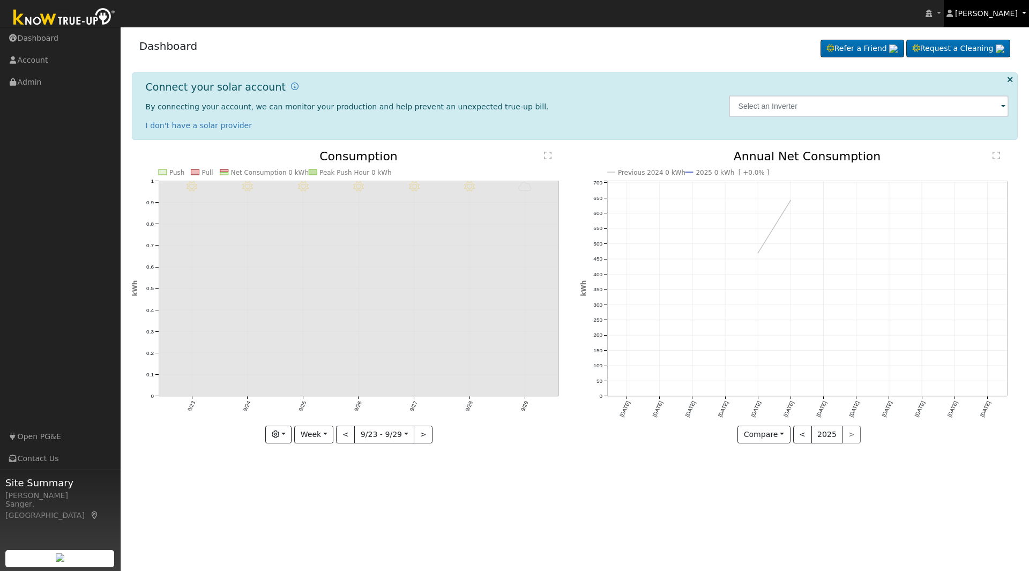
click at [1021, 11] on link "[PERSON_NAME]" at bounding box center [986, 13] width 86 height 27
